Goal: Transaction & Acquisition: Purchase product/service

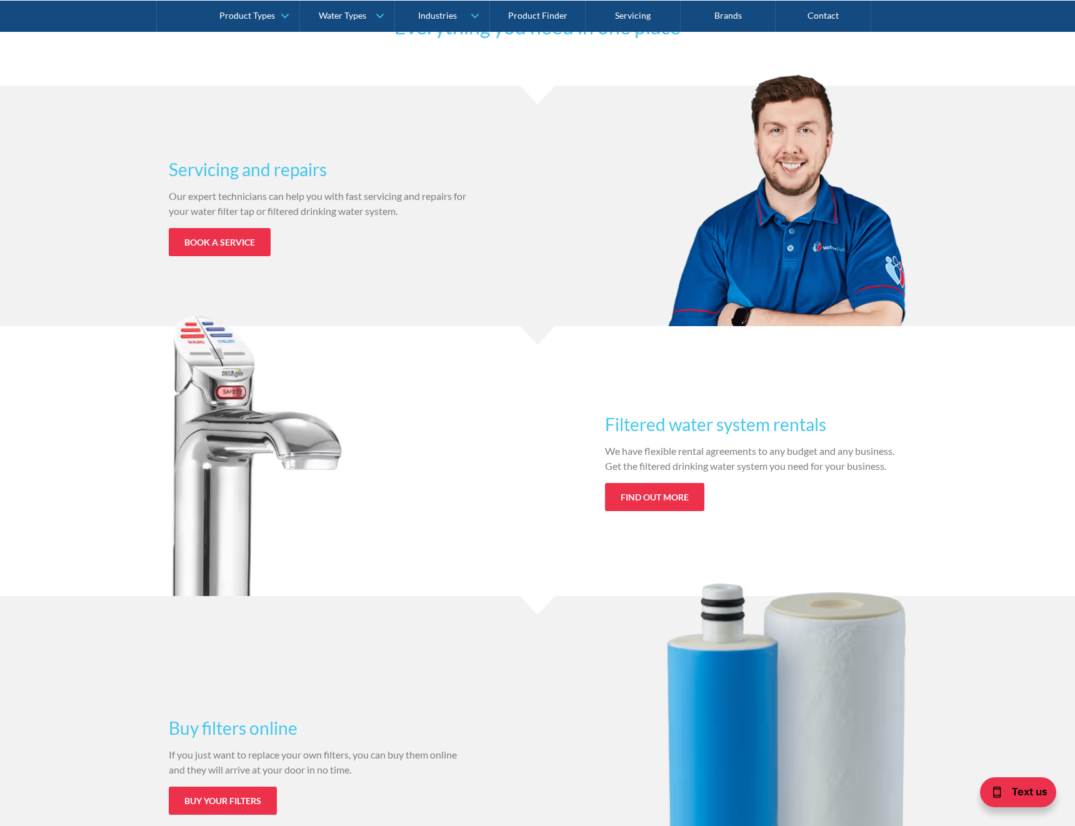
scroll to position [799, 0]
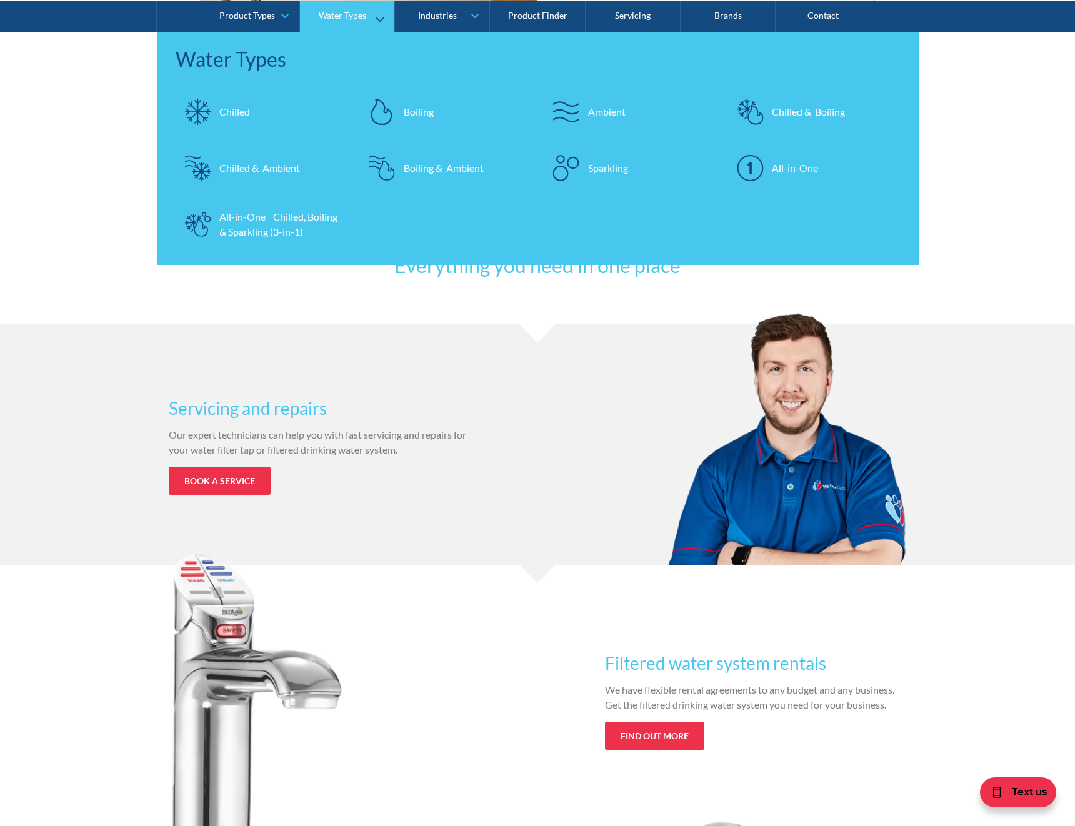
click at [345, 22] on link "Water Types" at bounding box center [347, 15] width 94 height 31
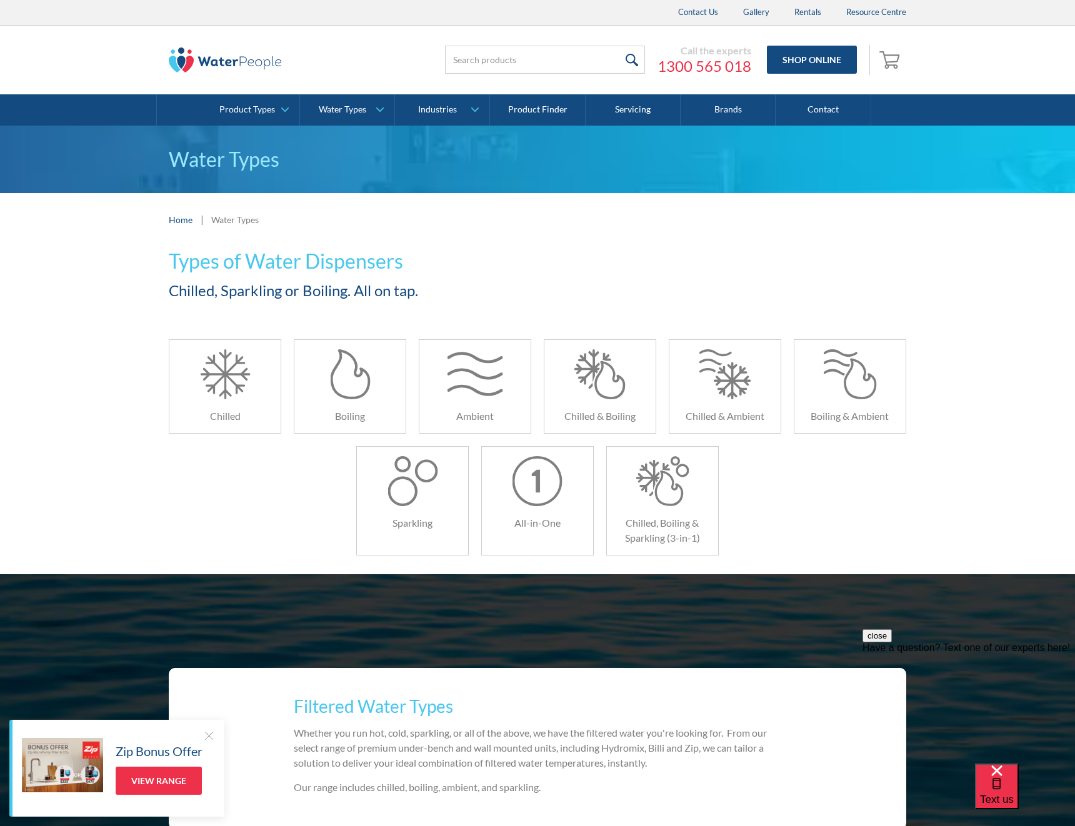
click at [191, 67] on img at bounding box center [225, 59] width 112 height 25
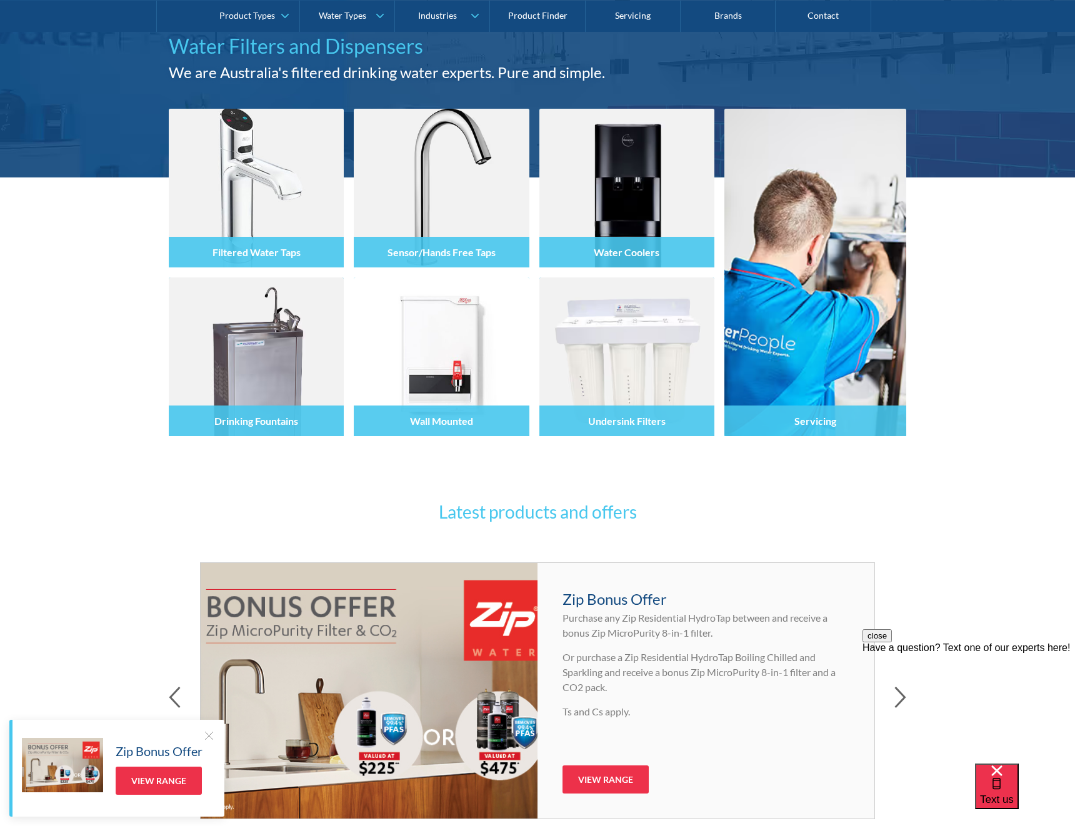
scroll to position [116, 0]
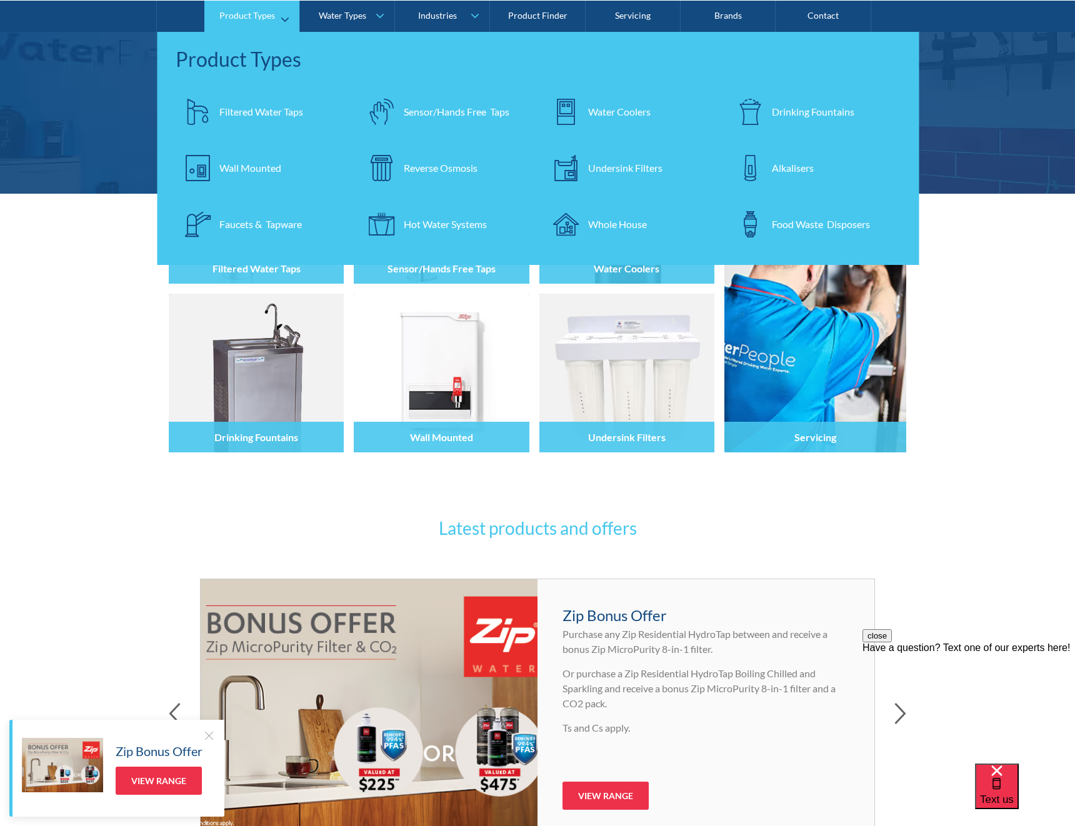
click at [241, 108] on div "Filtered Water Taps" at bounding box center [261, 111] width 84 height 15
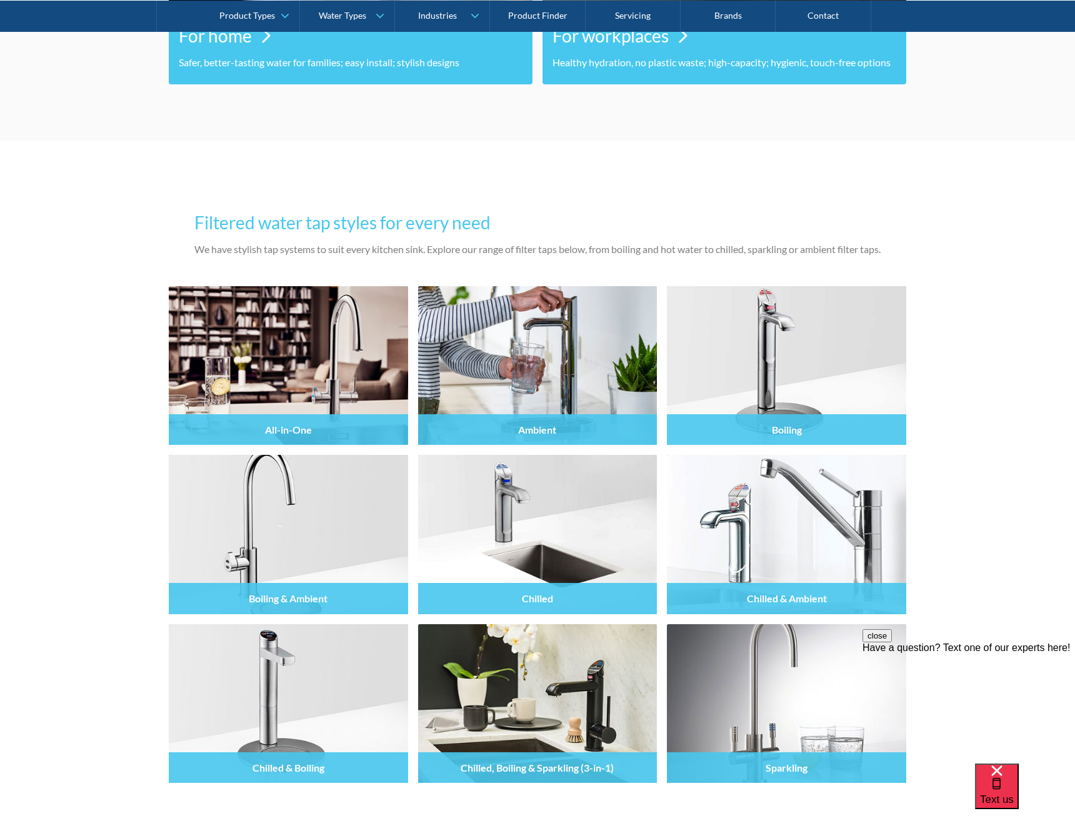
click at [892, 642] on button "close" at bounding box center [876, 635] width 29 height 13
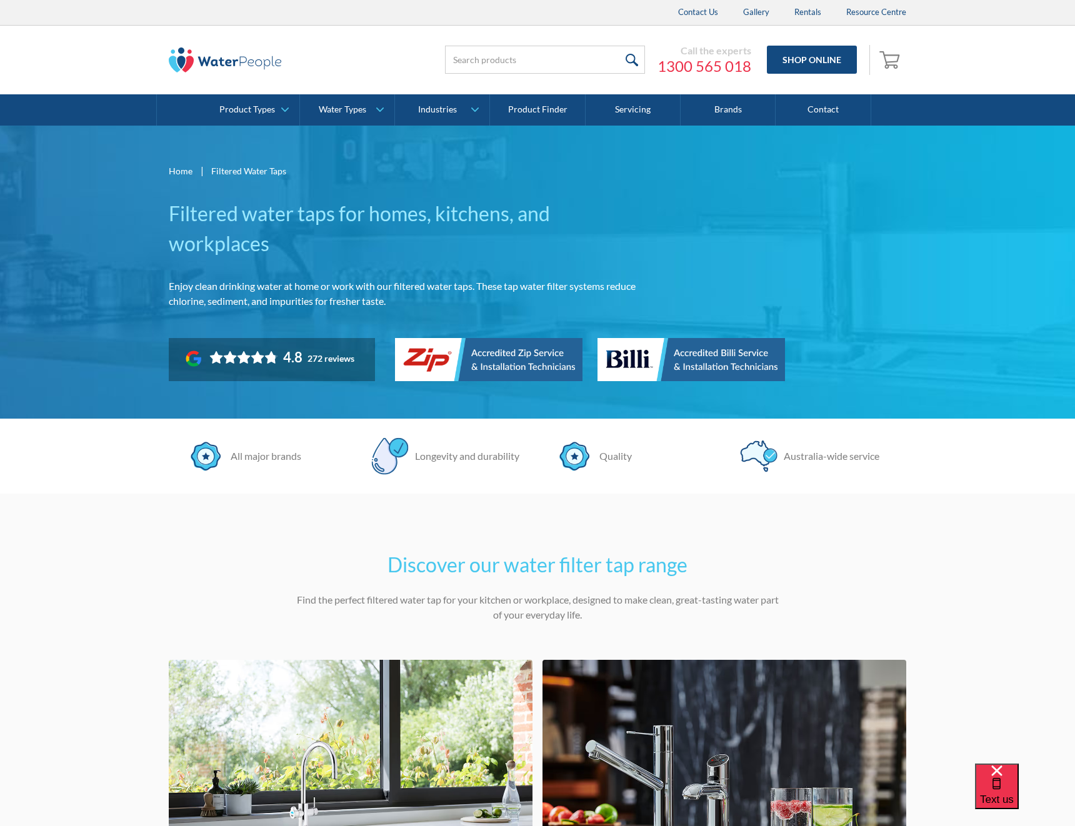
click at [226, 51] on img at bounding box center [225, 59] width 112 height 25
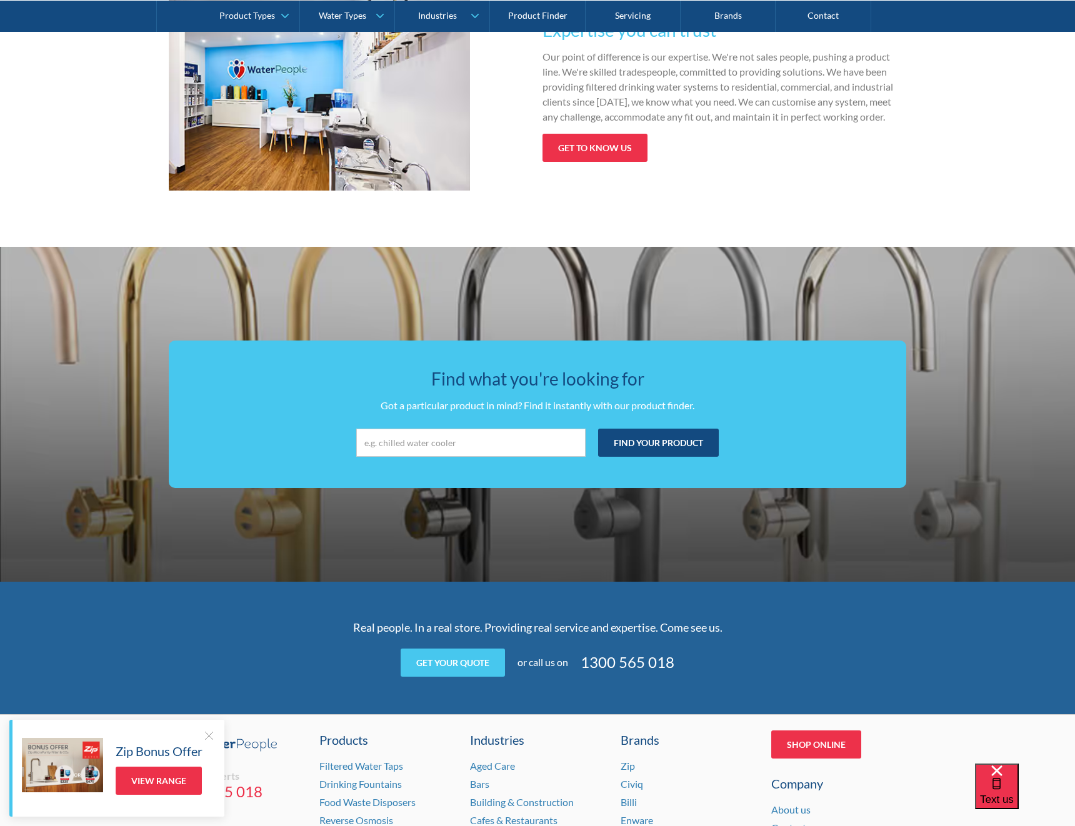
scroll to position [1857, 0]
